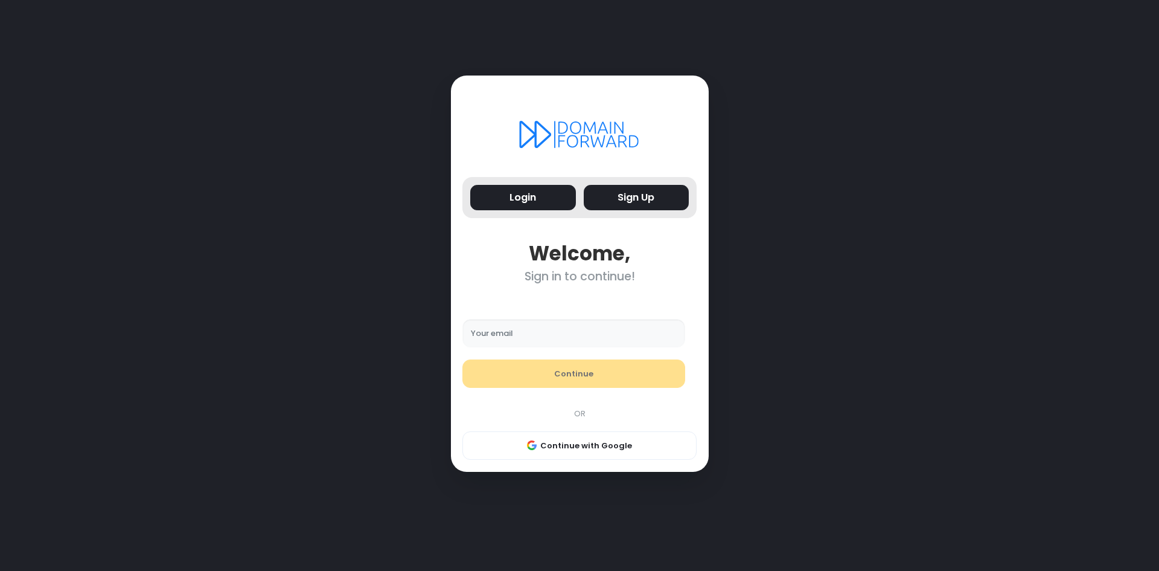
click at [650, 192] on button "Sign Up" at bounding box center [637, 198] width 106 height 26
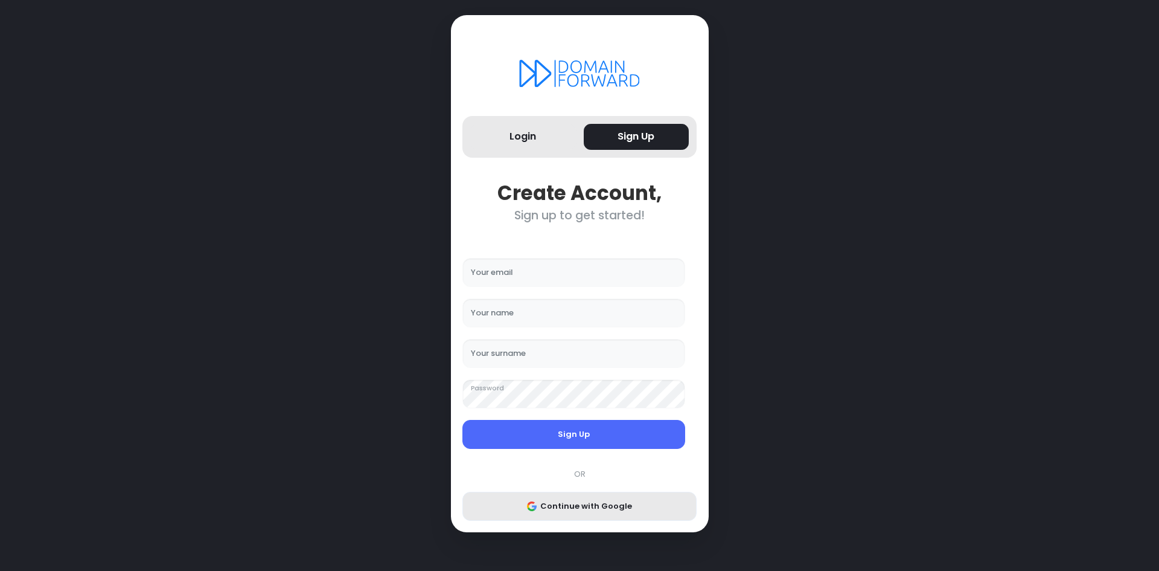
click at [592, 511] on button "Continue with Google" at bounding box center [580, 506] width 234 height 29
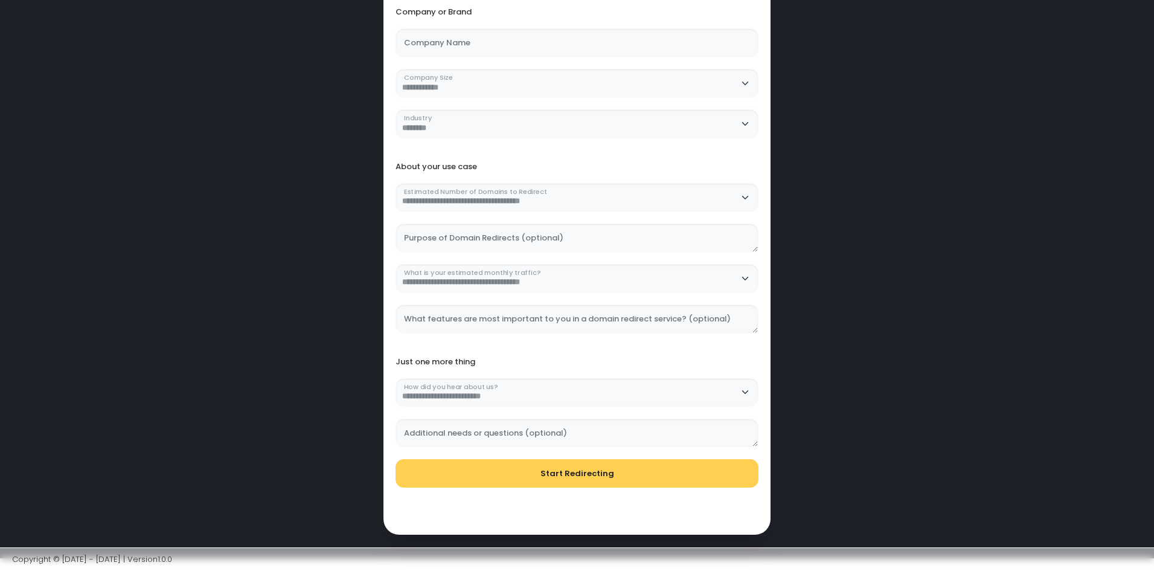
scroll to position [96, 0]
